Goal: Task Accomplishment & Management: Use online tool/utility

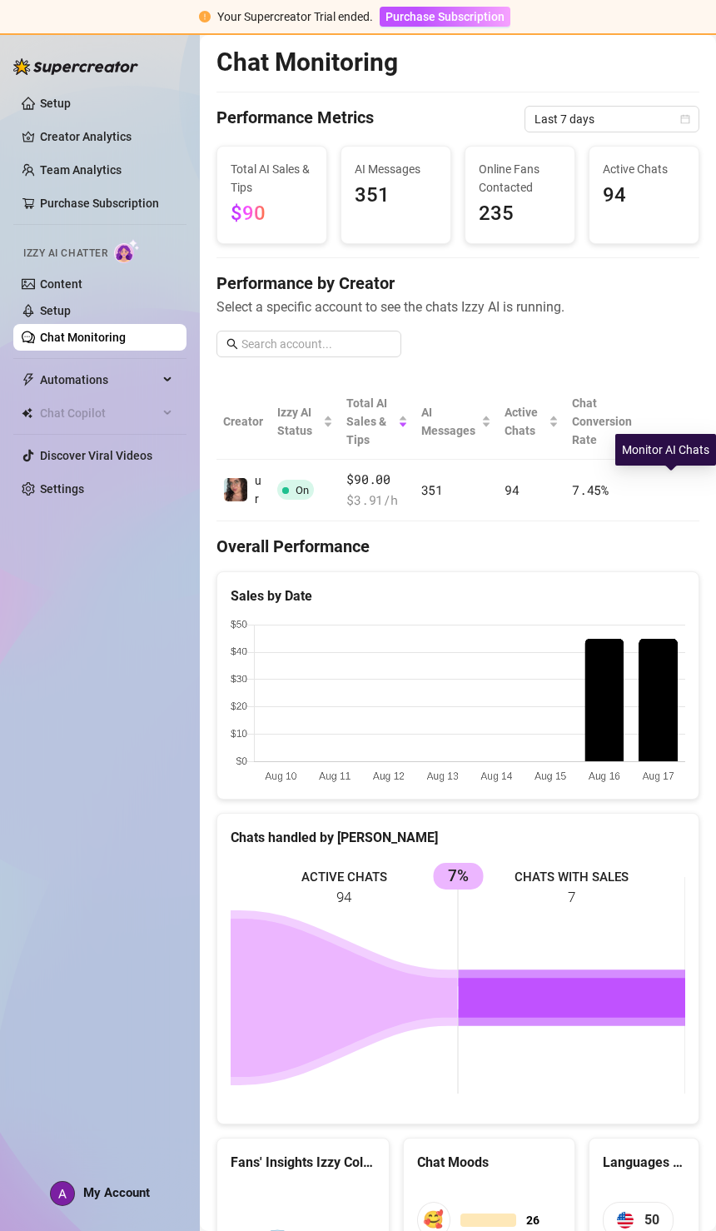
click at [662, 476] on button "button" at bounding box center [671, 489] width 27 height 27
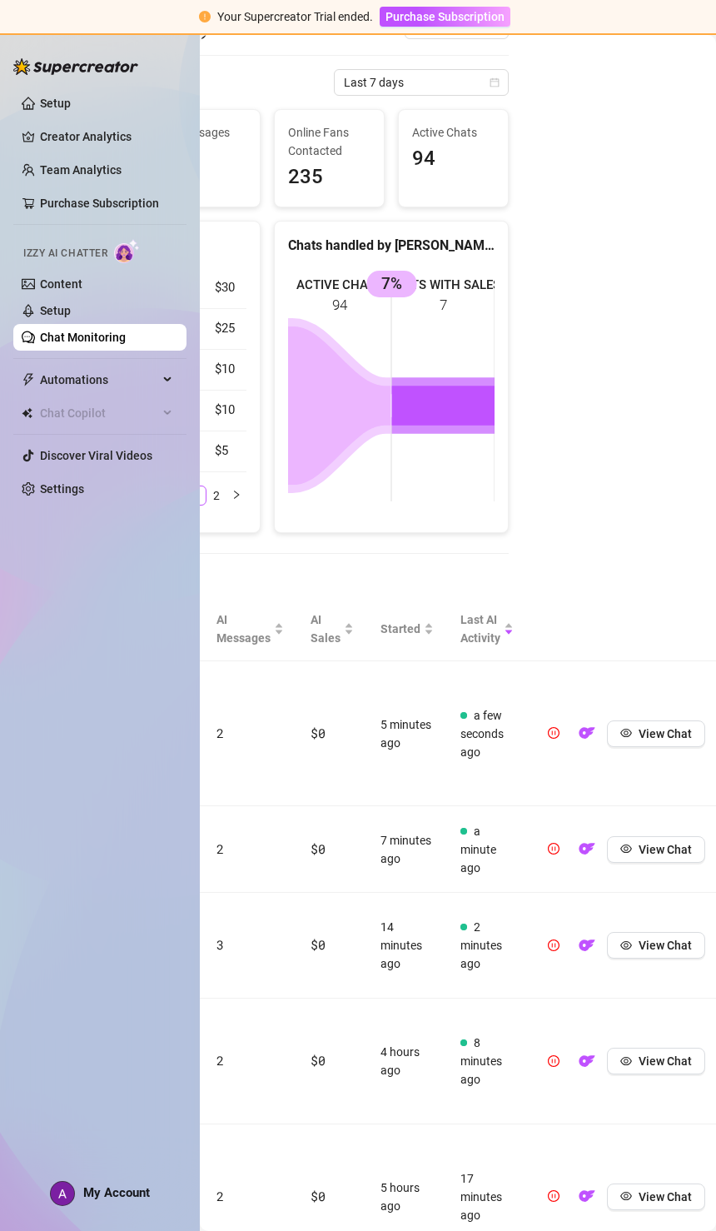
scroll to position [77, 190]
click at [561, 836] on button "button" at bounding box center [554, 849] width 27 height 27
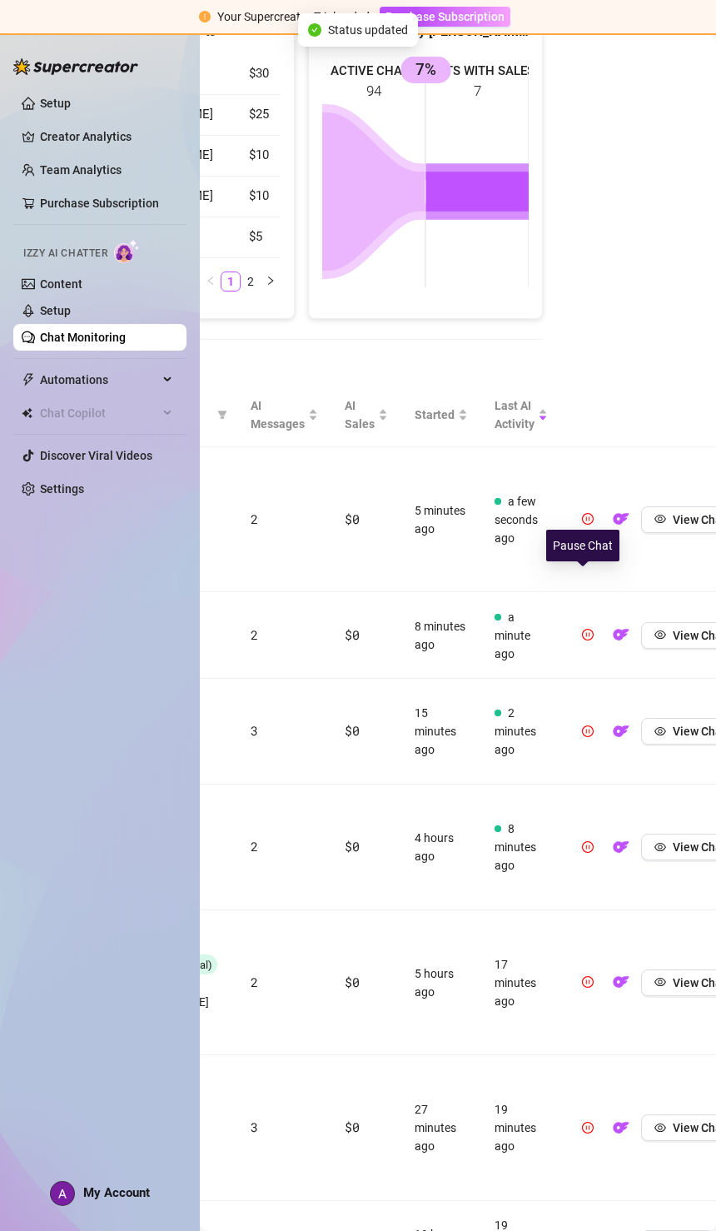
scroll to position [287, 159]
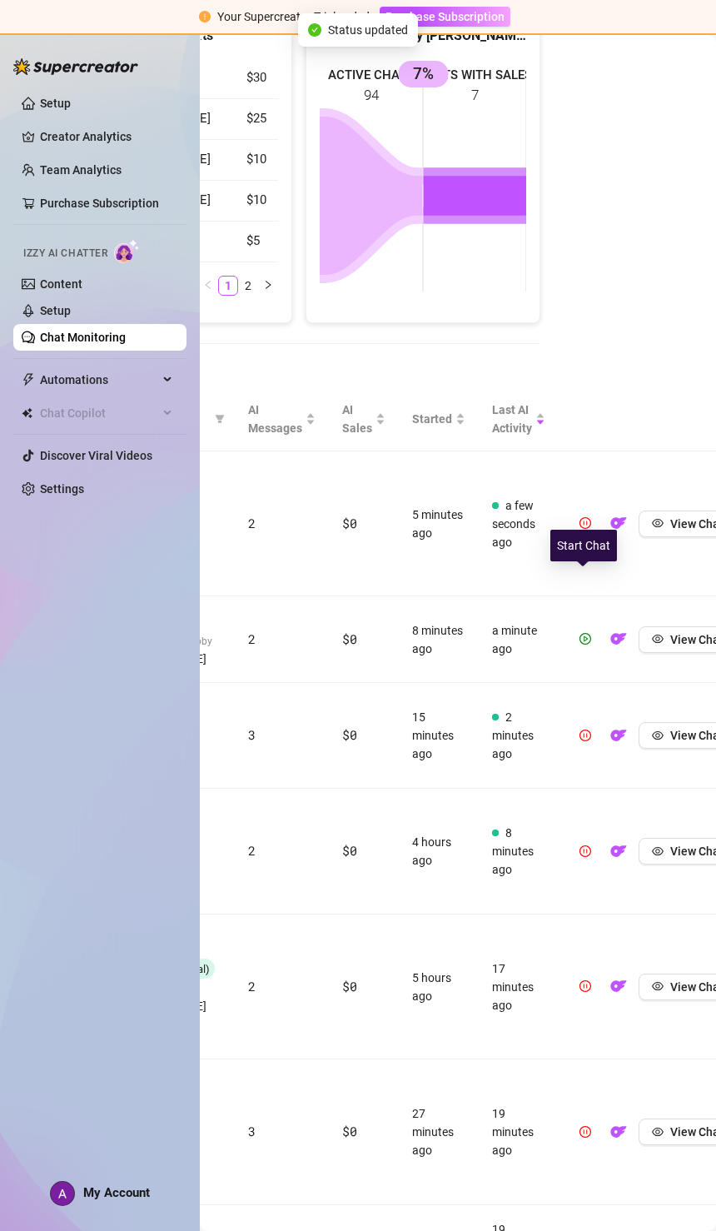
click at [586, 636] on icon "play-circle" at bounding box center [586, 639] width 4 height 6
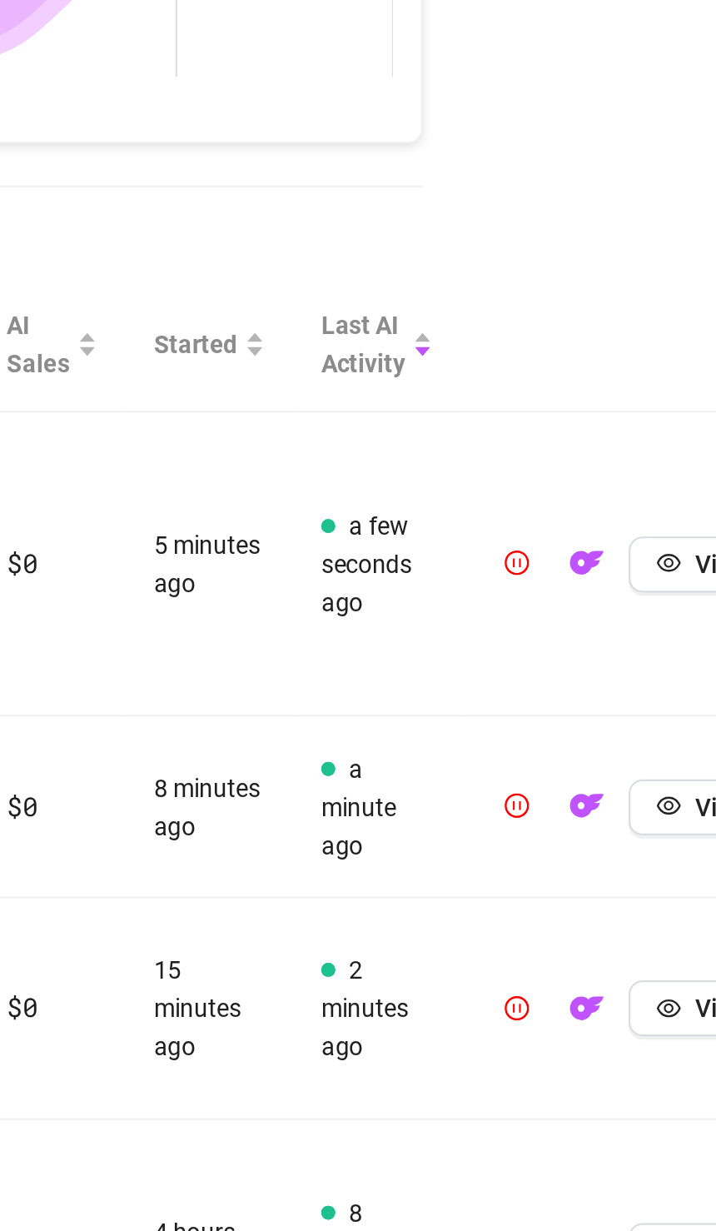
click at [580, 633] on icon "pause-circle" at bounding box center [586, 639] width 12 height 12
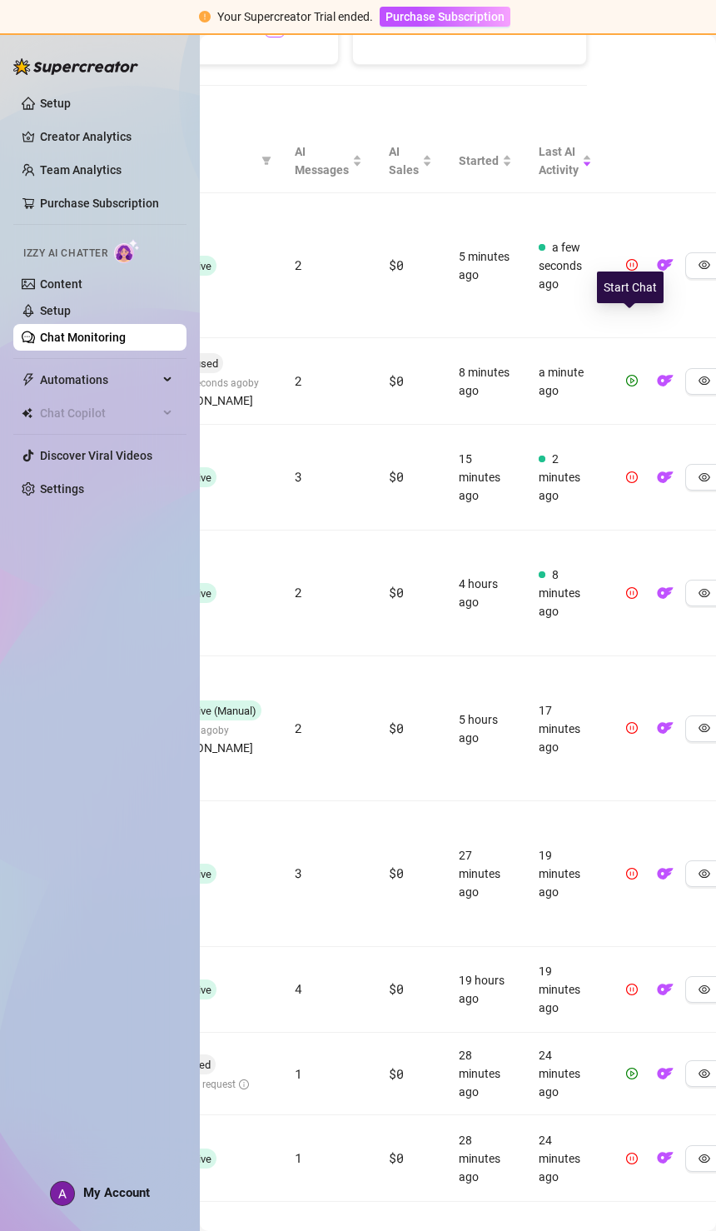
scroll to position [137, 0]
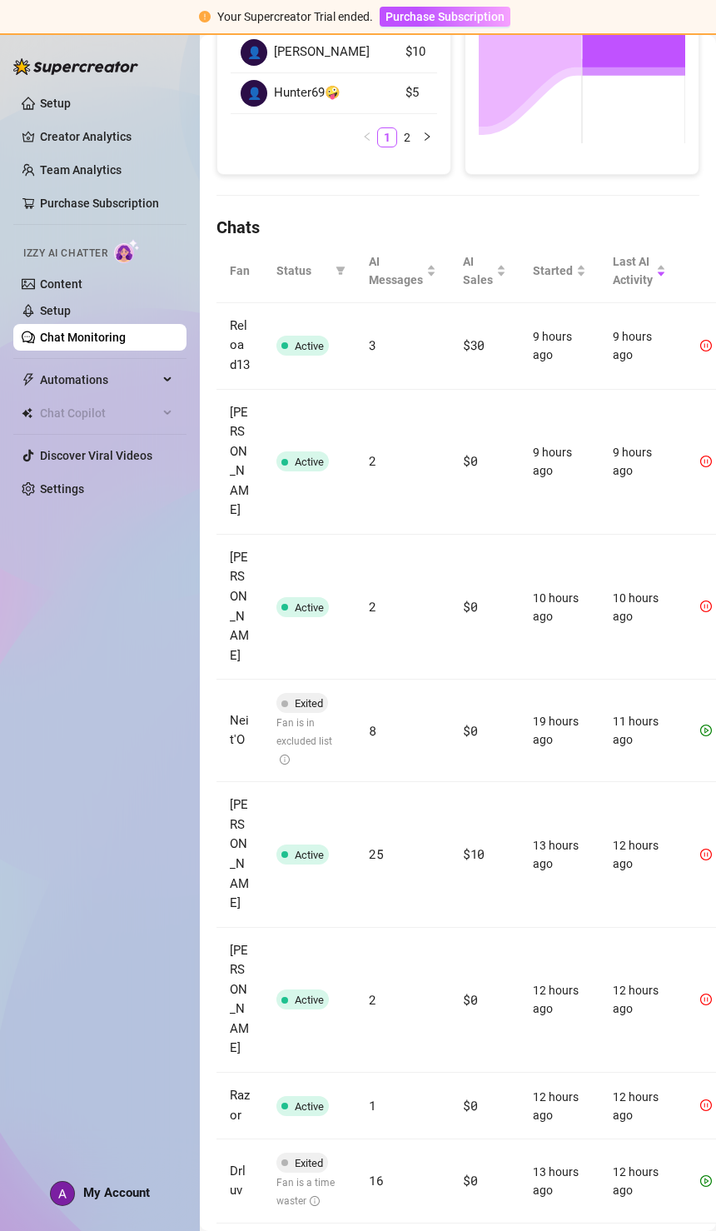
scroll to position [434, 0]
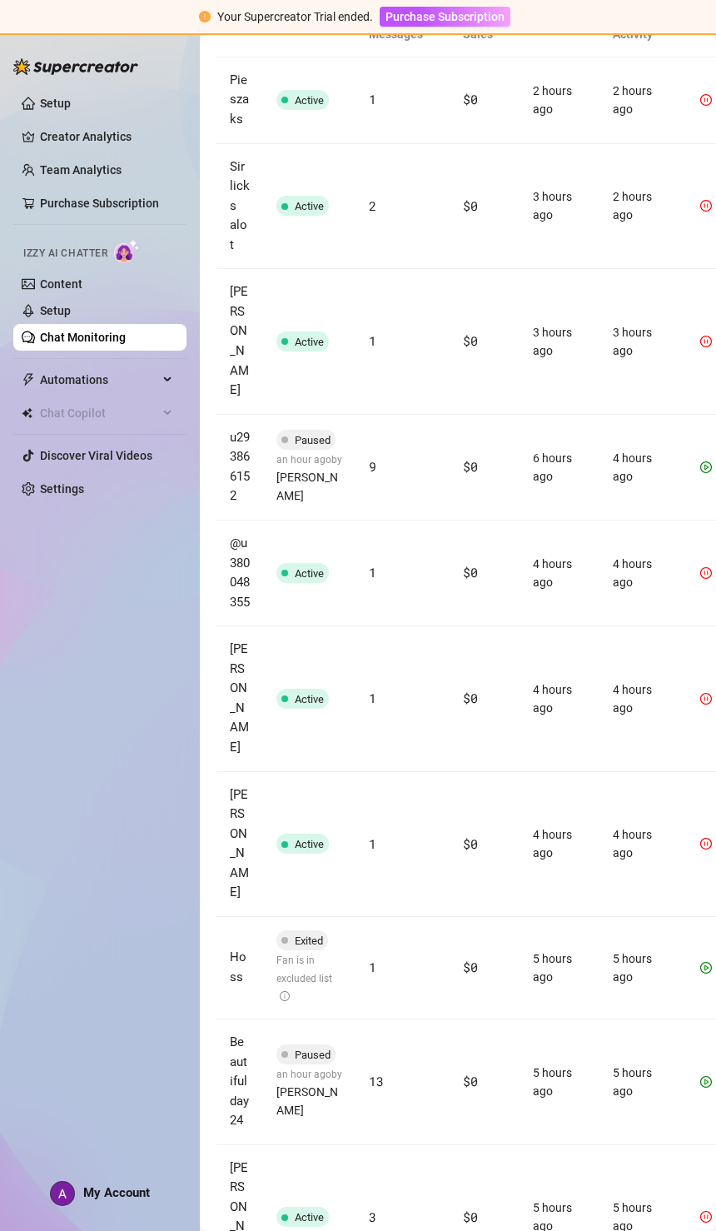
scroll to position [671, -1]
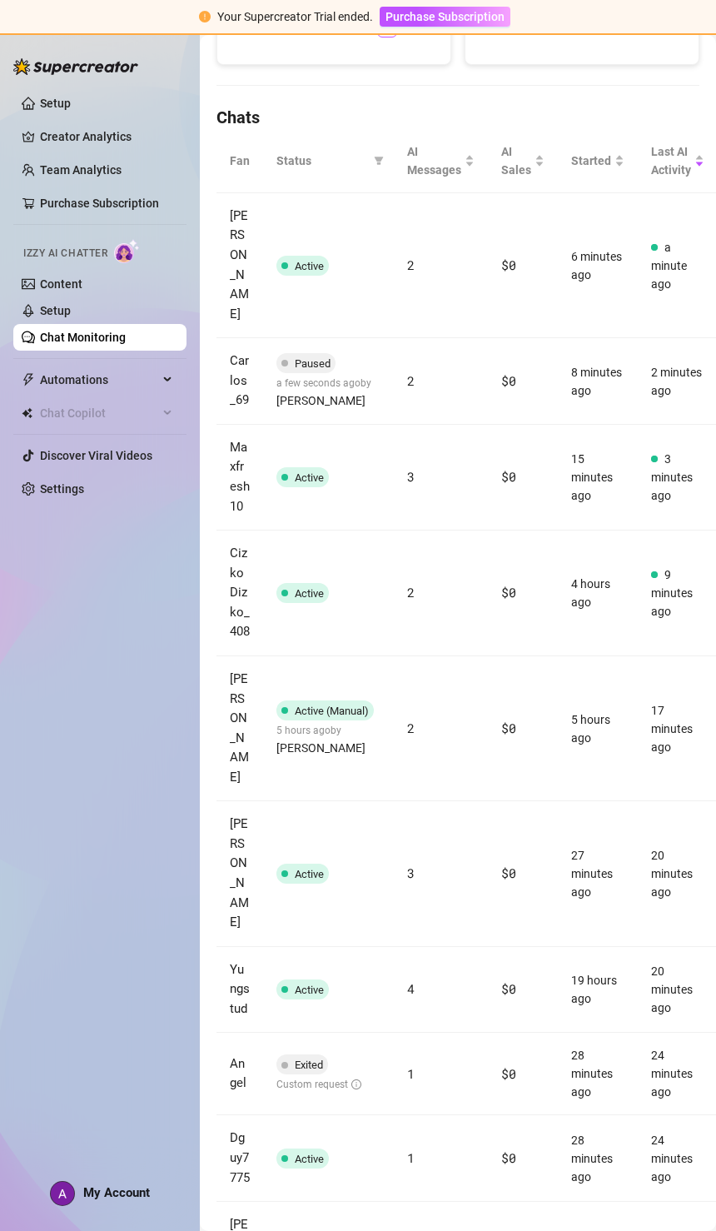
scroll to position [545, 0]
